Goal: Information Seeking & Learning: Learn about a topic

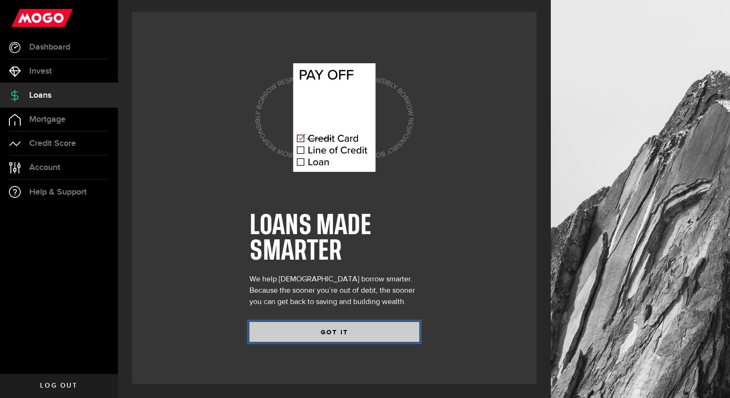
click at [313, 330] on button "GOT IT" at bounding box center [335, 332] width 170 height 20
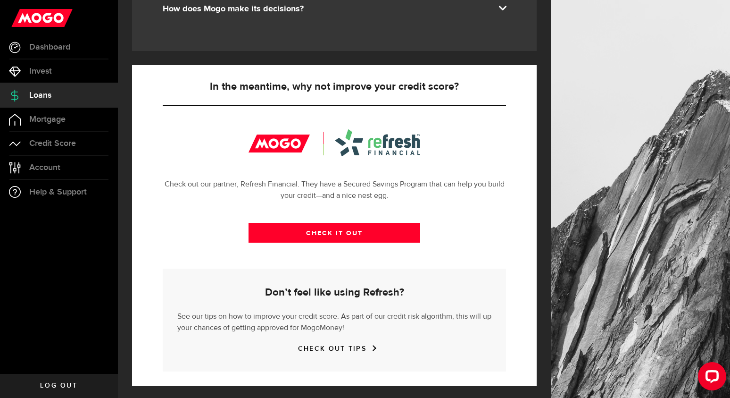
scroll to position [284, 0]
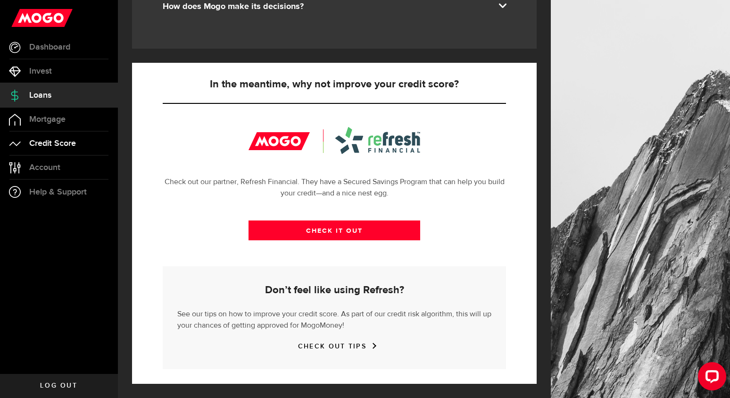
click at [71, 139] on span "Credit Score" at bounding box center [52, 143] width 47 height 8
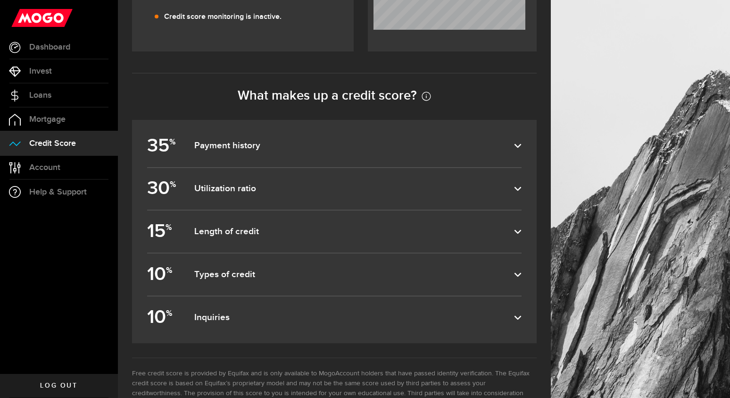
scroll to position [388, 0]
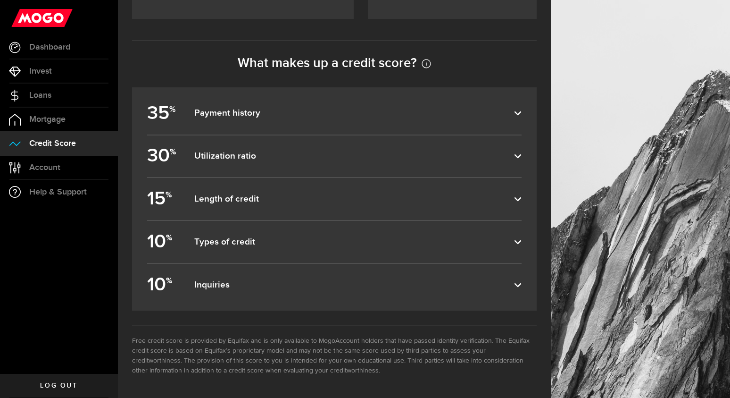
click at [297, 291] on label "10 % Inquiries" at bounding box center [334, 285] width 375 height 42
click at [0, 0] on input "10 % Inquiries" at bounding box center [0, 0] width 0 height 0
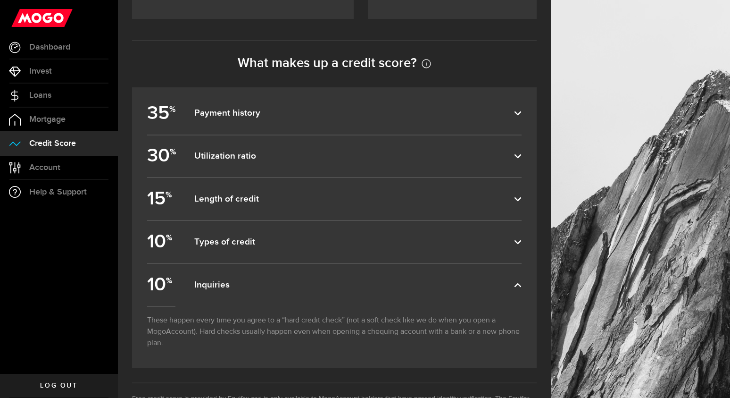
click at [297, 291] on label "10 % Inquiries" at bounding box center [334, 285] width 375 height 42
click at [0, 0] on input "10 % Inquiries" at bounding box center [0, 0] width 0 height 0
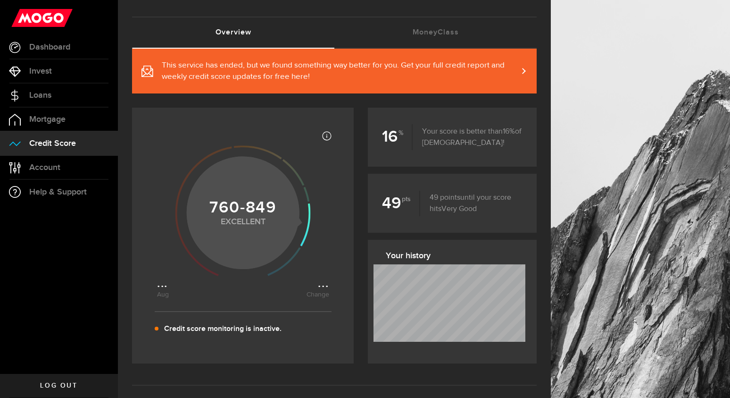
scroll to position [37, 0]
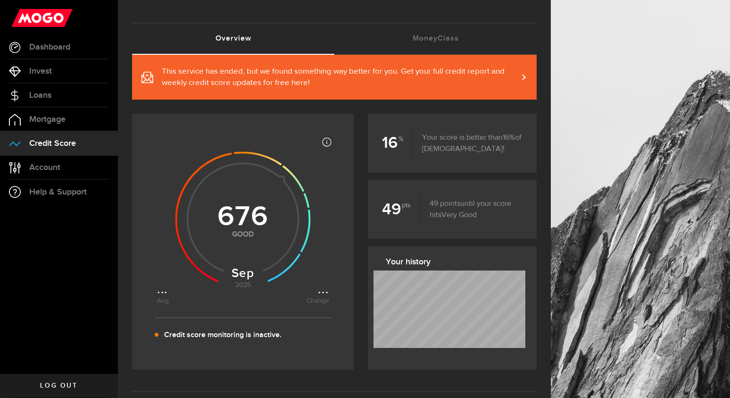
click at [439, 210] on p "49 points until your score hits Fair Good Very Good Excellent Rockstar" at bounding box center [471, 209] width 102 height 23
click at [446, 40] on link "MoneyClass (requires attention)" at bounding box center [436, 39] width 202 height 30
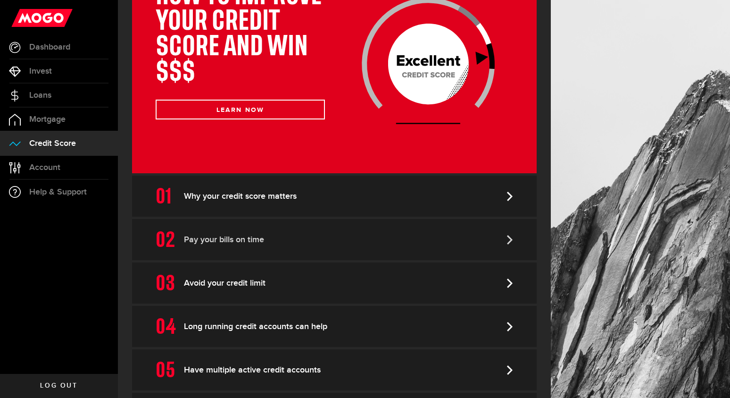
scroll to position [229, 0]
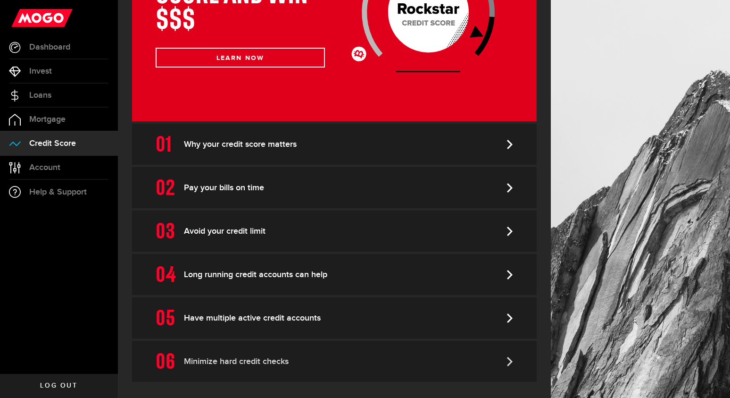
click at [291, 353] on link "Minimize hard credit checks" at bounding box center [334, 361] width 405 height 41
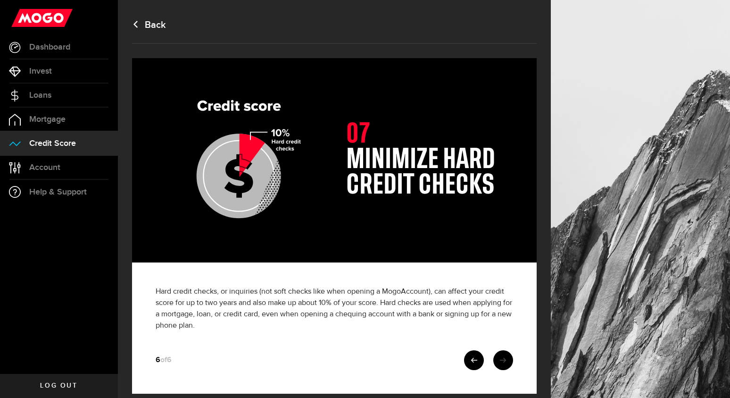
scroll to position [12, 0]
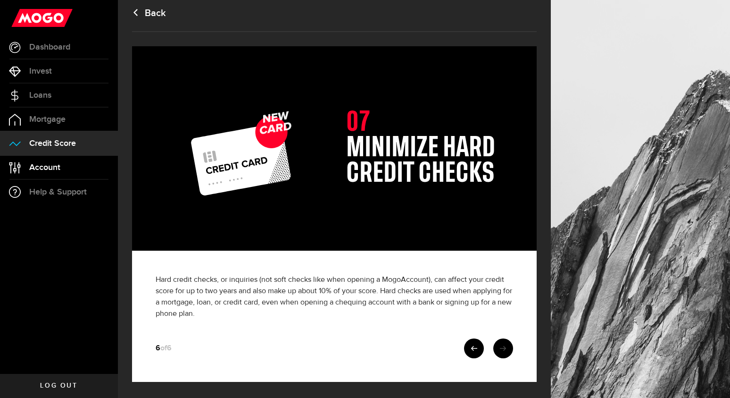
click at [68, 167] on link "Account Compte" at bounding box center [59, 168] width 118 height 24
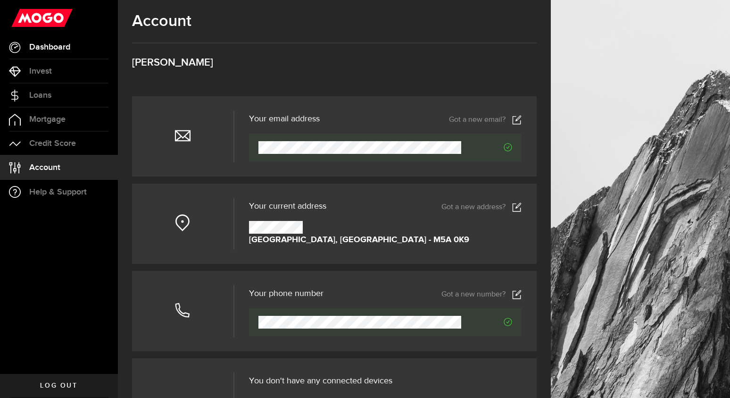
click at [104, 47] on link "Dashboard" at bounding box center [59, 47] width 118 height 24
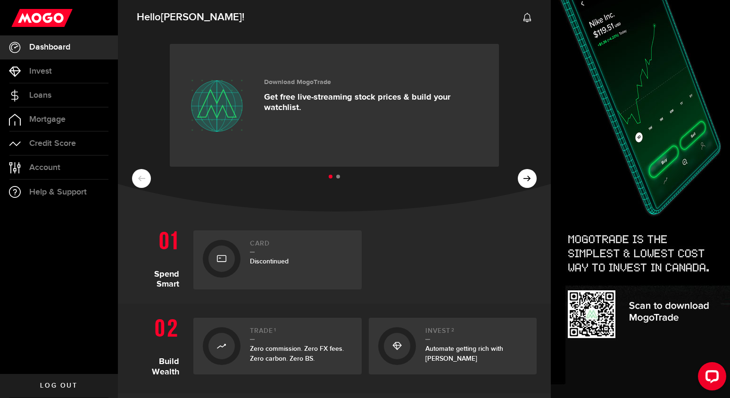
click at [248, 266] on link "Card Discontinued" at bounding box center [277, 259] width 168 height 59
click at [265, 245] on h2 "Card" at bounding box center [301, 246] width 102 height 13
click at [225, 259] on icon at bounding box center [221, 258] width 9 height 15
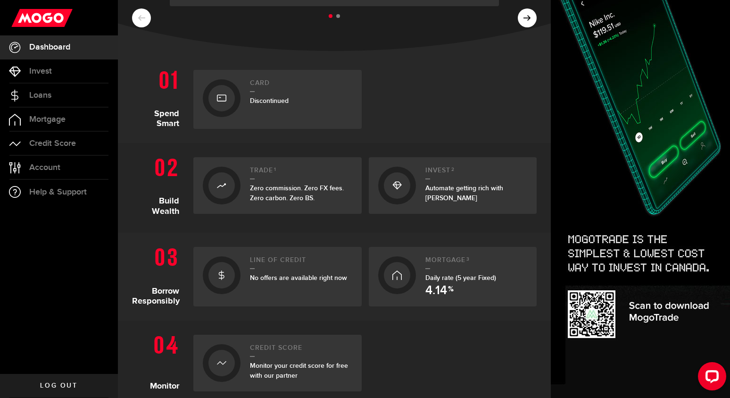
scroll to position [173, 0]
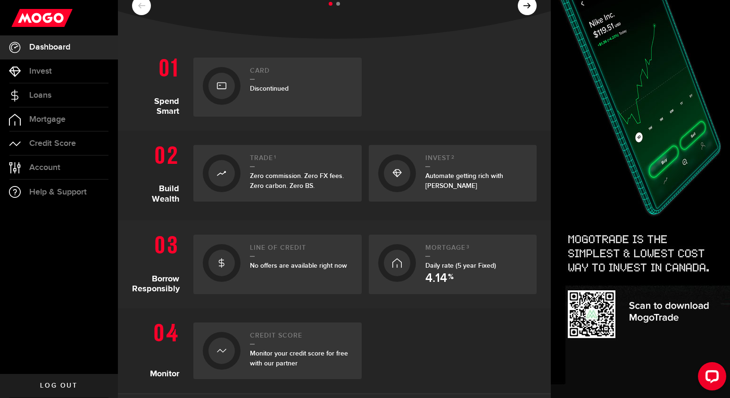
click at [296, 345] on div "Credit Score Monitor your credit score for free with our partner" at bounding box center [301, 351] width 102 height 38
